Goal: Information Seeking & Learning: Check status

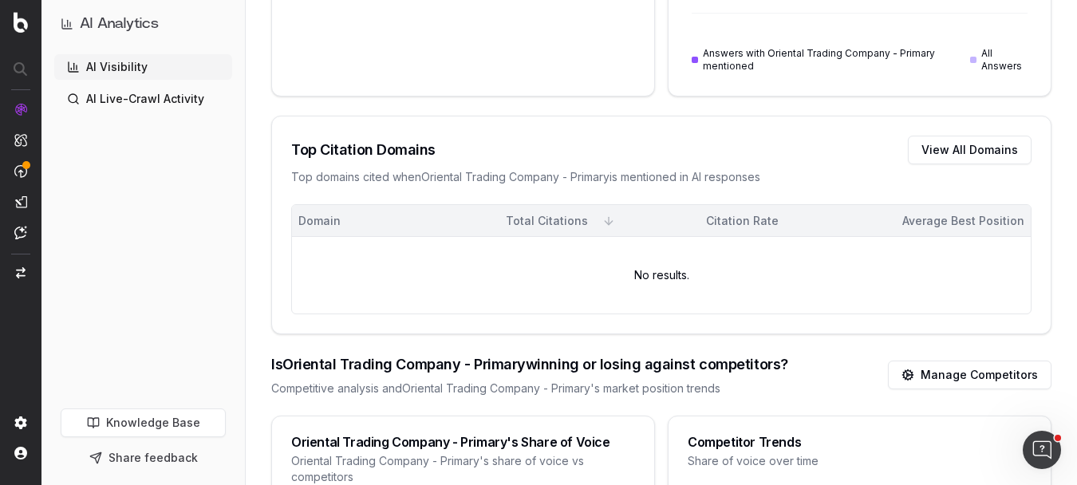
scroll to position [959, 0]
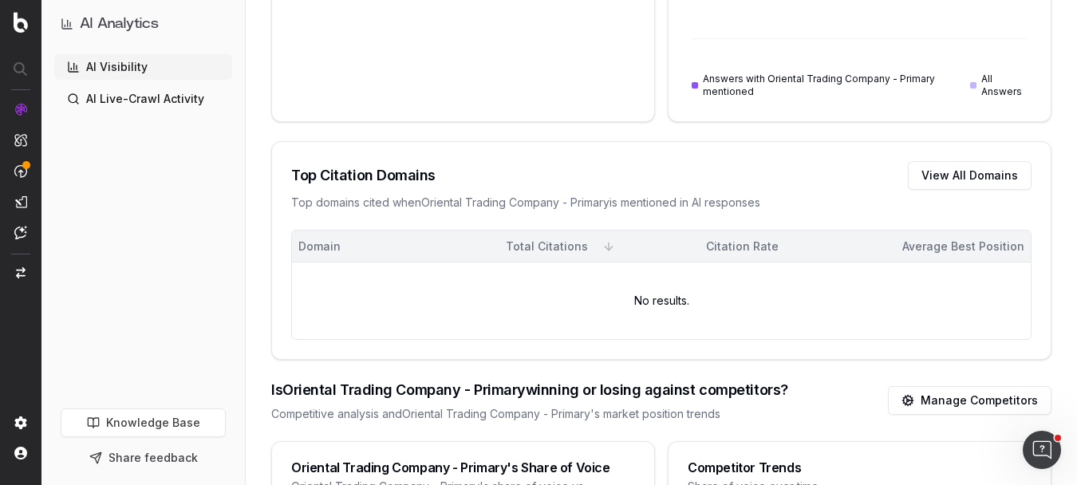
click at [185, 91] on link "AI Live-Crawl Activity" at bounding box center [143, 99] width 178 height 26
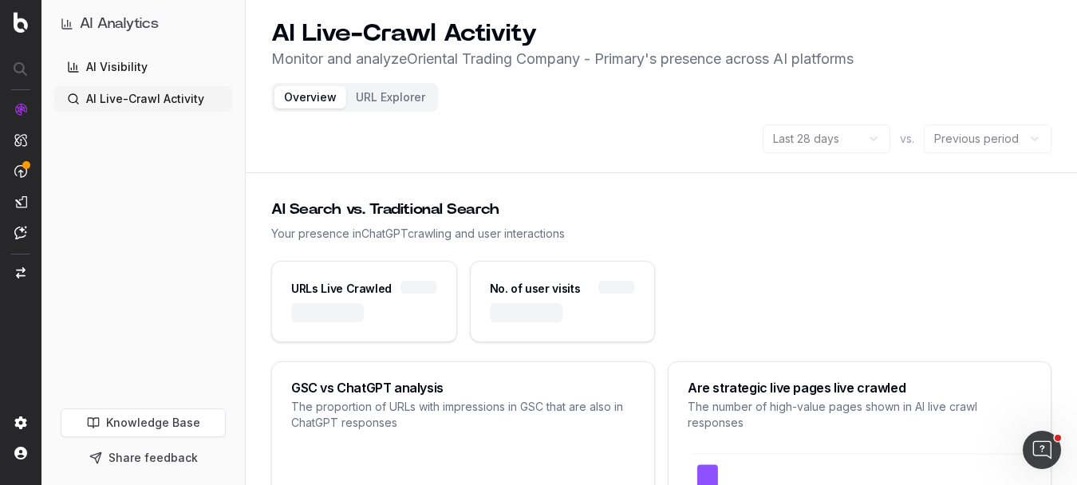
click at [164, 68] on link "AI Visibility" at bounding box center [143, 67] width 178 height 26
